Goal: Task Accomplishment & Management: Complete application form

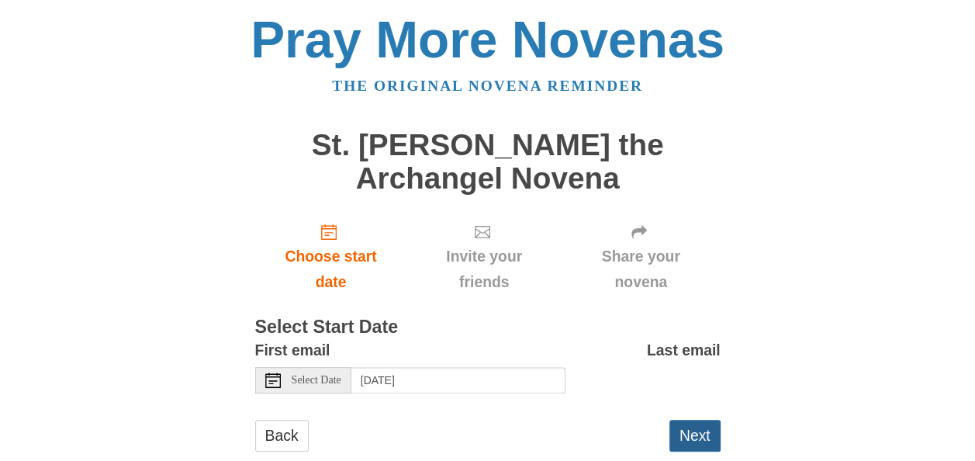
click at [705, 438] on button "Next" at bounding box center [695, 436] width 51 height 32
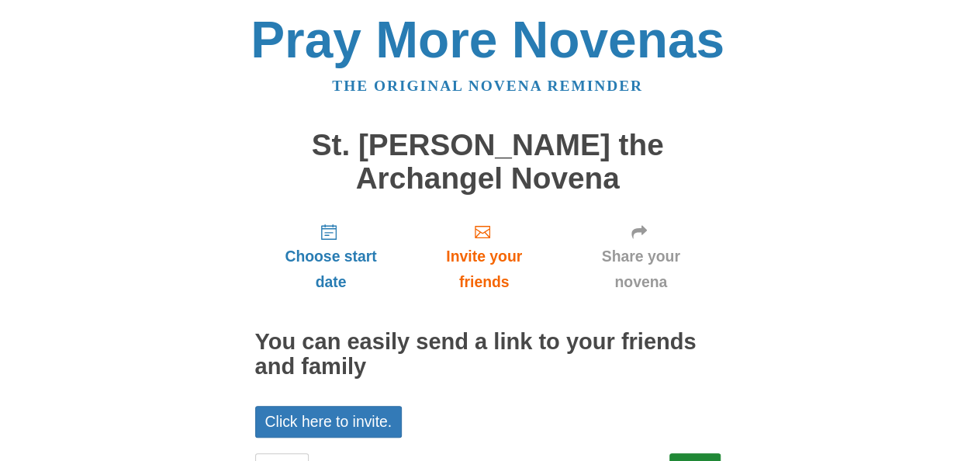
scroll to position [68, 0]
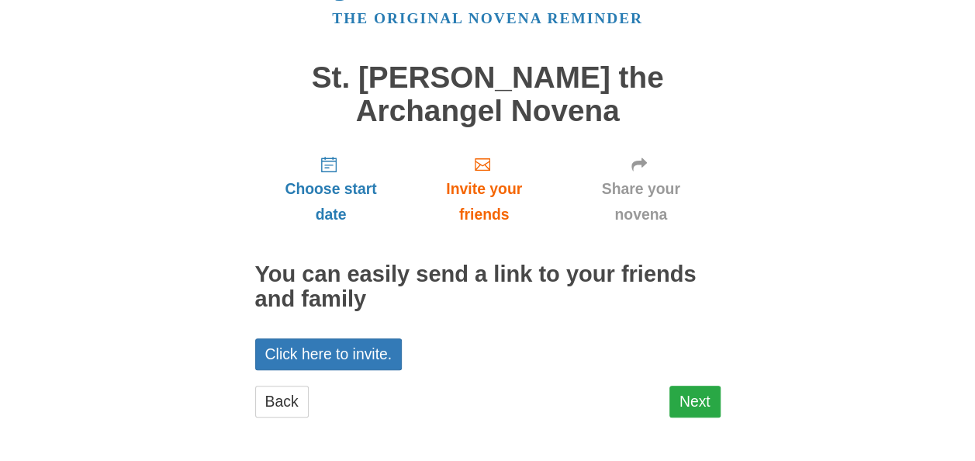
click at [707, 399] on link "Next" at bounding box center [695, 402] width 51 height 32
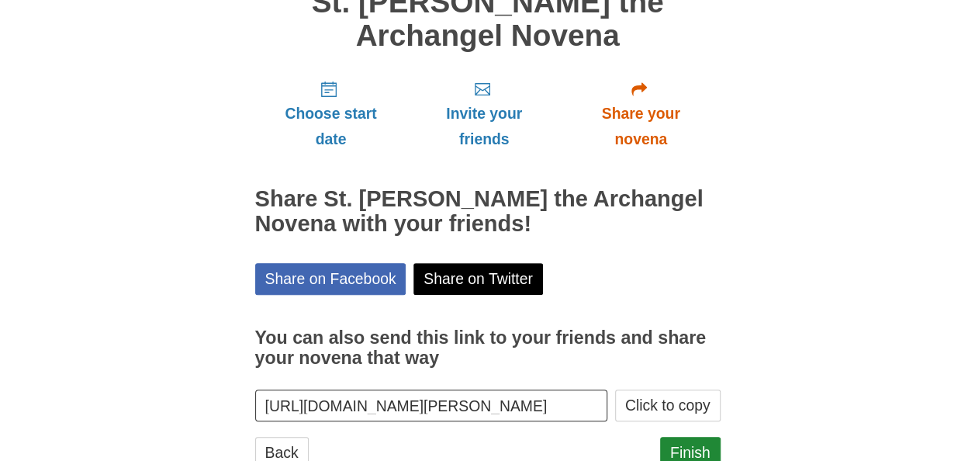
scroll to position [194, 0]
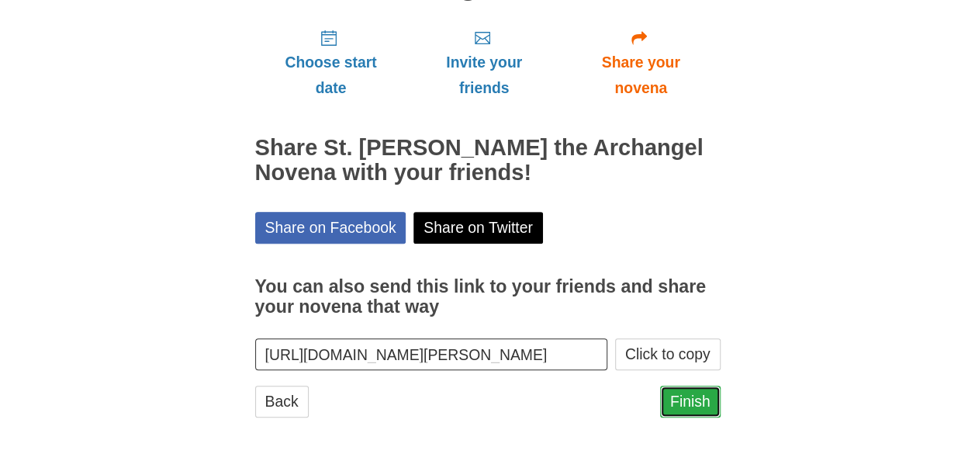
click at [691, 409] on link "Finish" at bounding box center [690, 402] width 61 height 32
